Goal: Check status: Check status

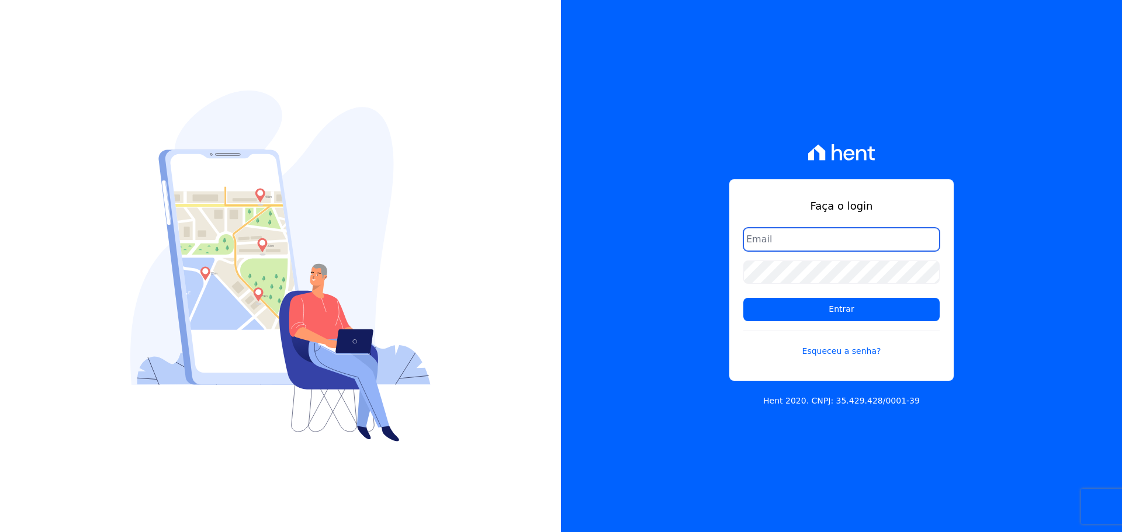
drag, startPoint x: 780, startPoint y: 248, endPoint x: 789, endPoint y: 255, distance: 11.7
click at [781, 248] on input "email" at bounding box center [841, 239] width 196 height 23
type input "heloisa@sitiodosipes.com.br"
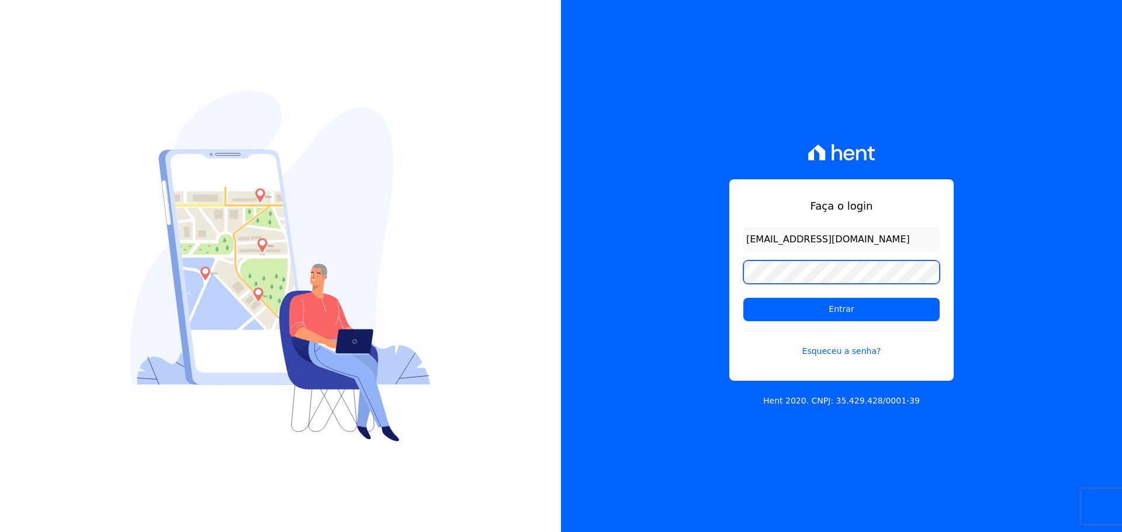
click at [743, 298] on input "Entrar" at bounding box center [841, 309] width 196 height 23
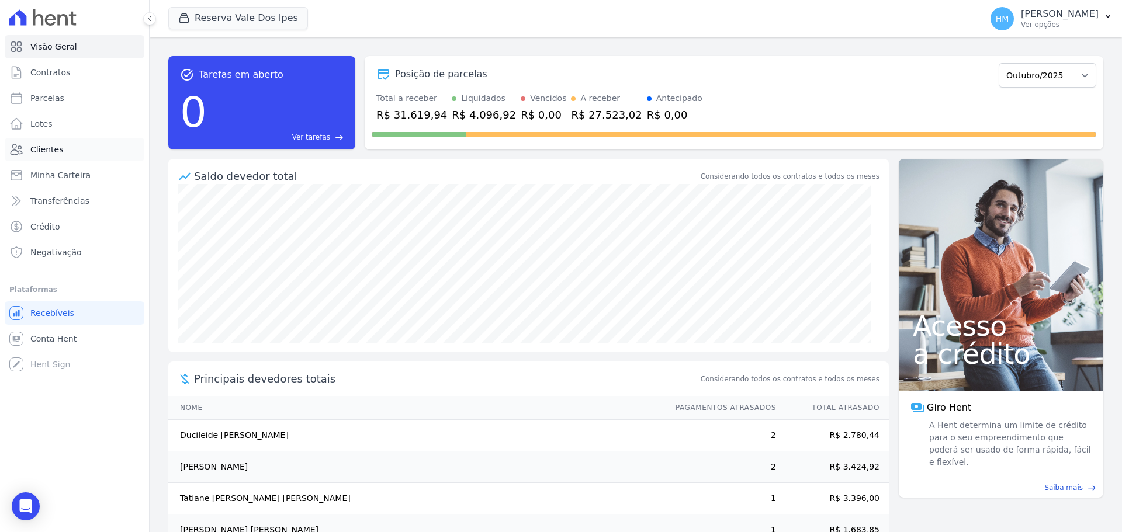
click at [60, 153] on link "Clientes" at bounding box center [75, 149] width 140 height 23
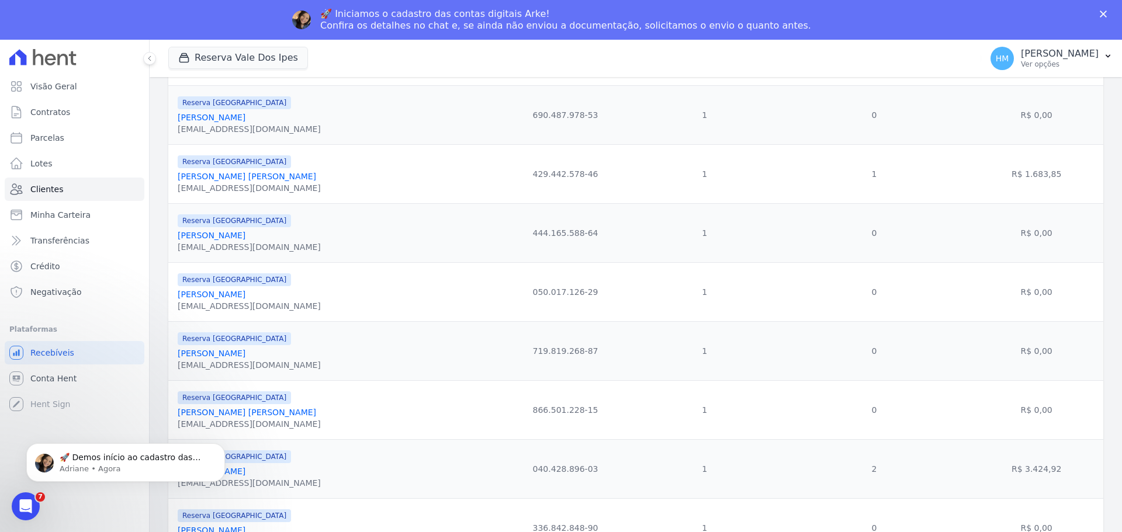
click at [227, 412] on link "Neusa Aparecida De Freitas" at bounding box center [247, 412] width 138 height 9
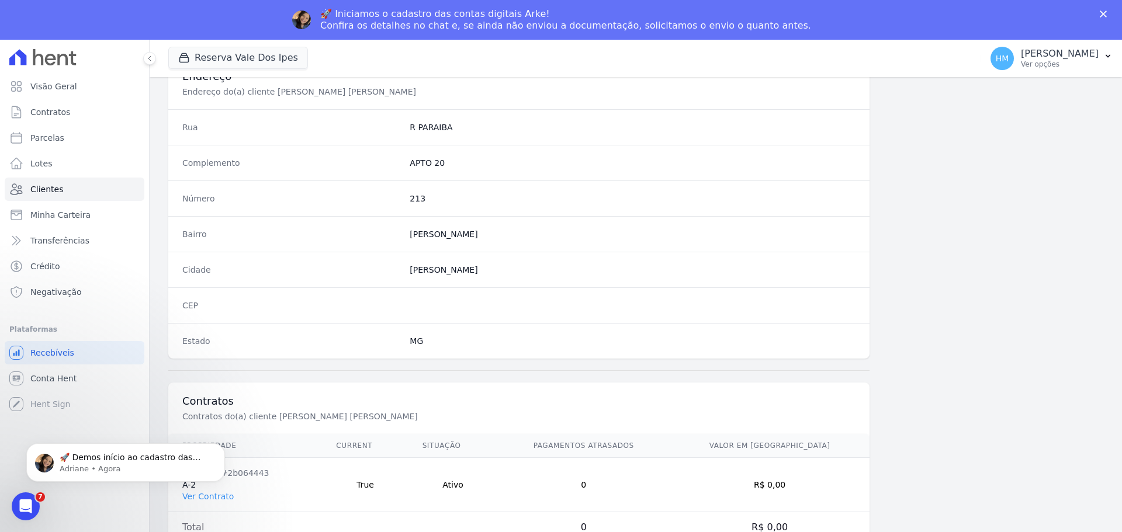
click at [203, 495] on body "🚀 Demos início ao cadastro das Contas Digitais Arke! Iniciamos a abertura para …" at bounding box center [125, 460] width 224 height 72
click at [208, 498] on html "🚀 Demos início ao cadastro das Contas Digitais Arke! Iniciamos a abertura para …" at bounding box center [126, 460] width 234 height 82
click at [221, 450] on icon "Dismiss notification" at bounding box center [222, 446] width 6 height 6
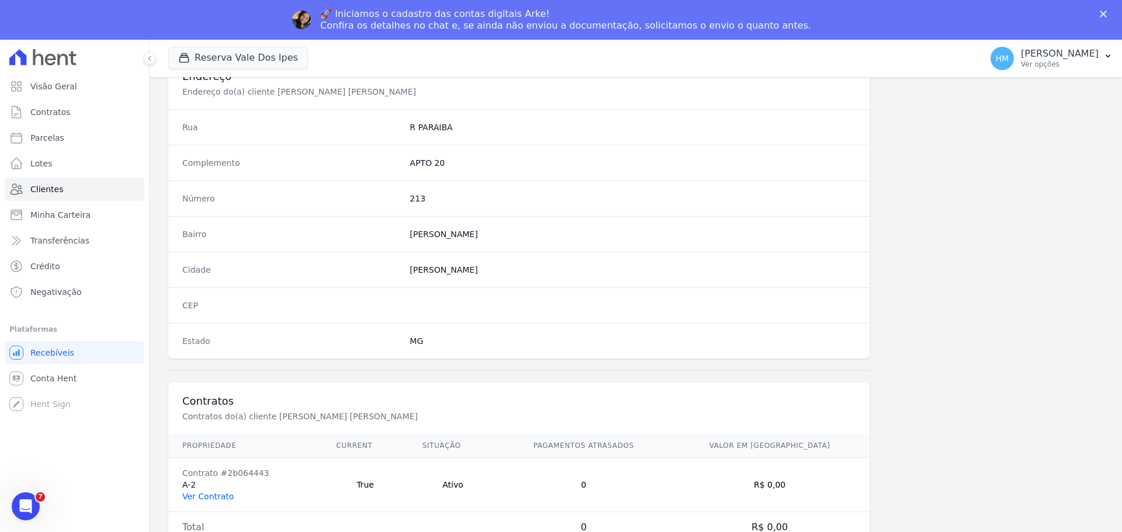
click at [218, 496] on link "Ver Contrato" at bounding box center [207, 496] width 51 height 9
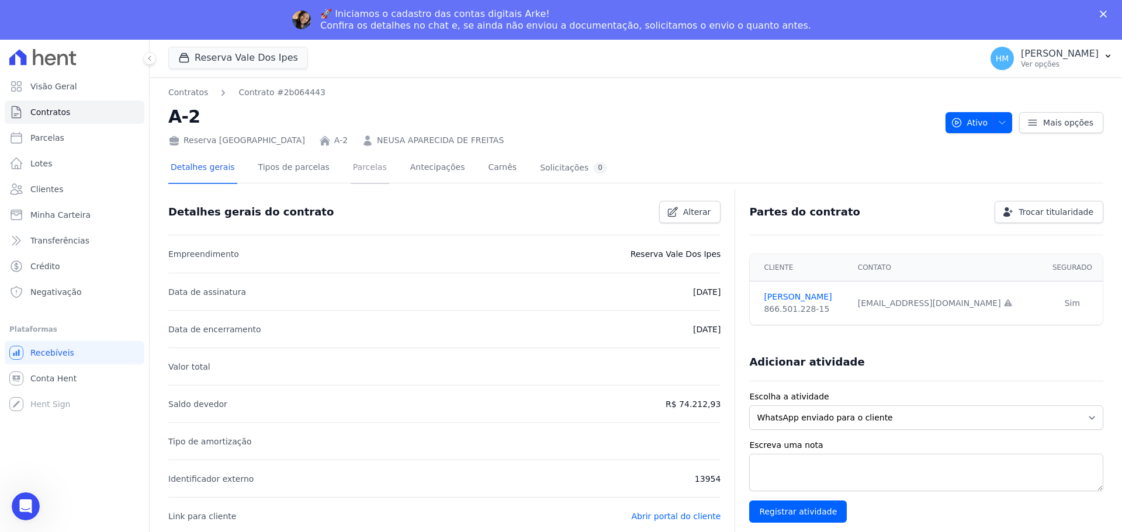
click at [355, 164] on link "Parcelas" at bounding box center [370, 168] width 39 height 31
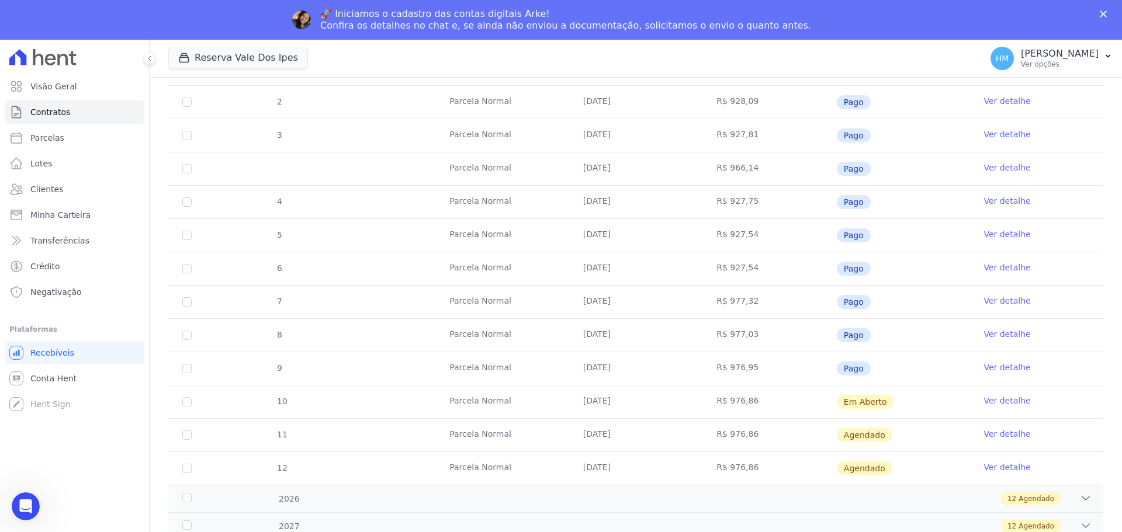
scroll to position [292, 0]
